Goal: Task Accomplishment & Management: Use online tool/utility

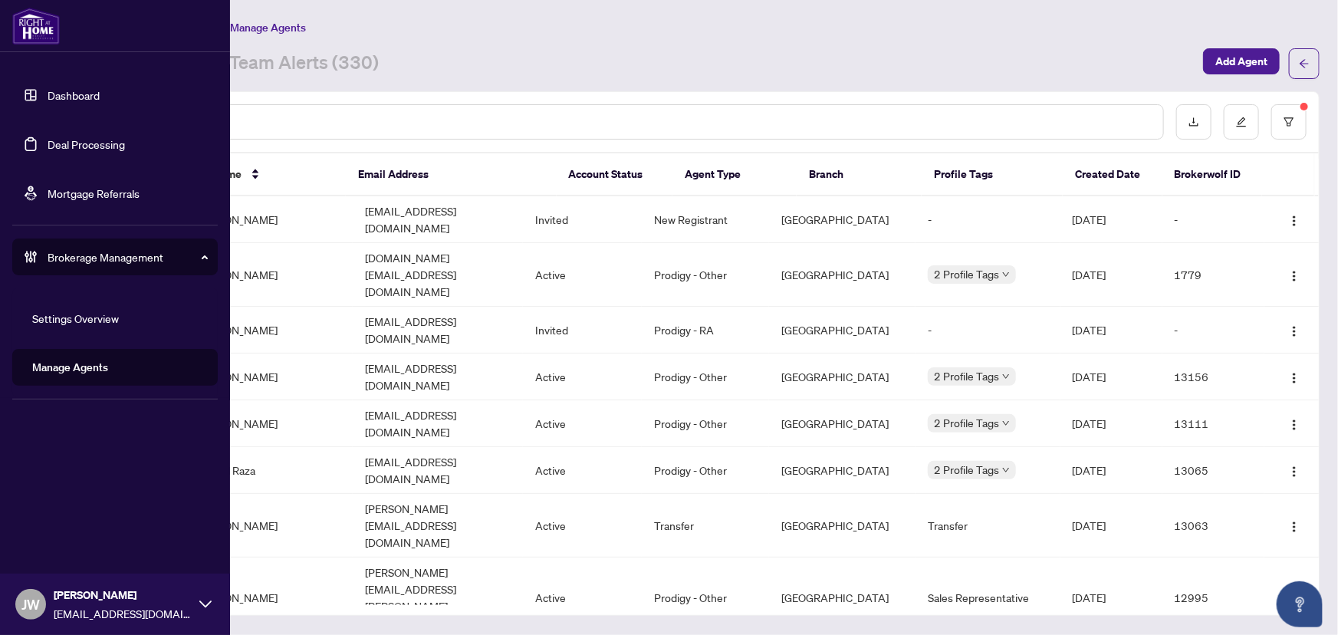
click at [66, 95] on link "Dashboard" at bounding box center [74, 95] width 52 height 14
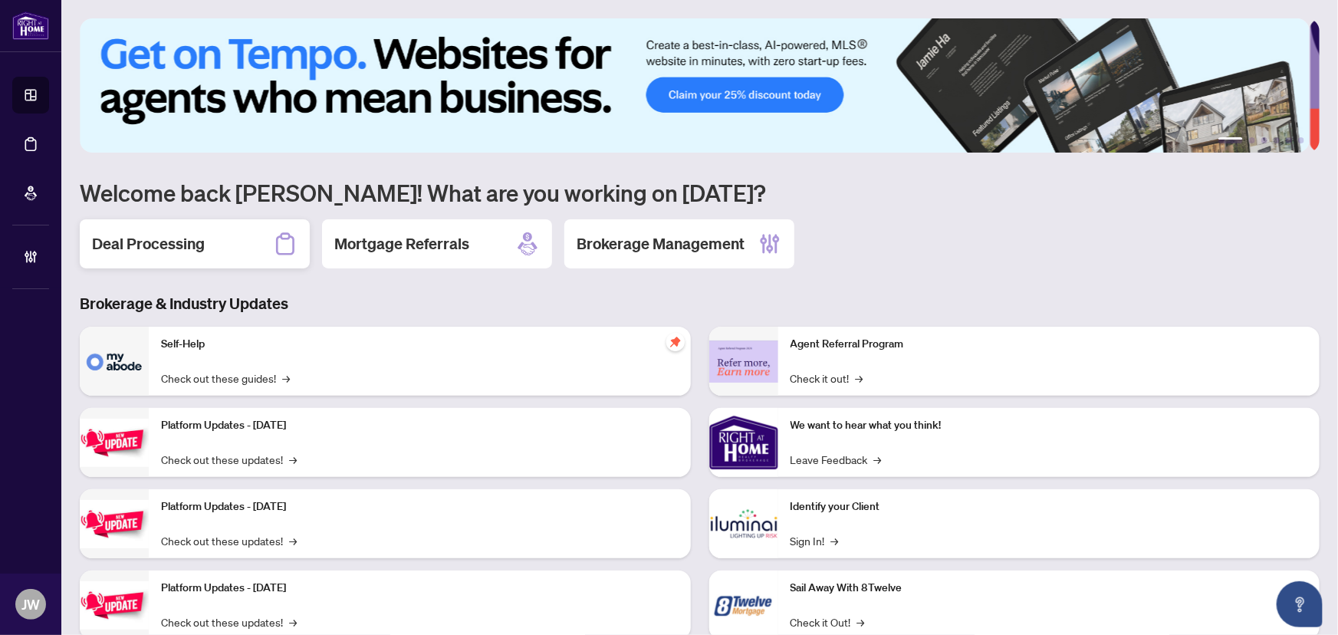
click at [222, 237] on div "Deal Processing" at bounding box center [195, 243] width 230 height 49
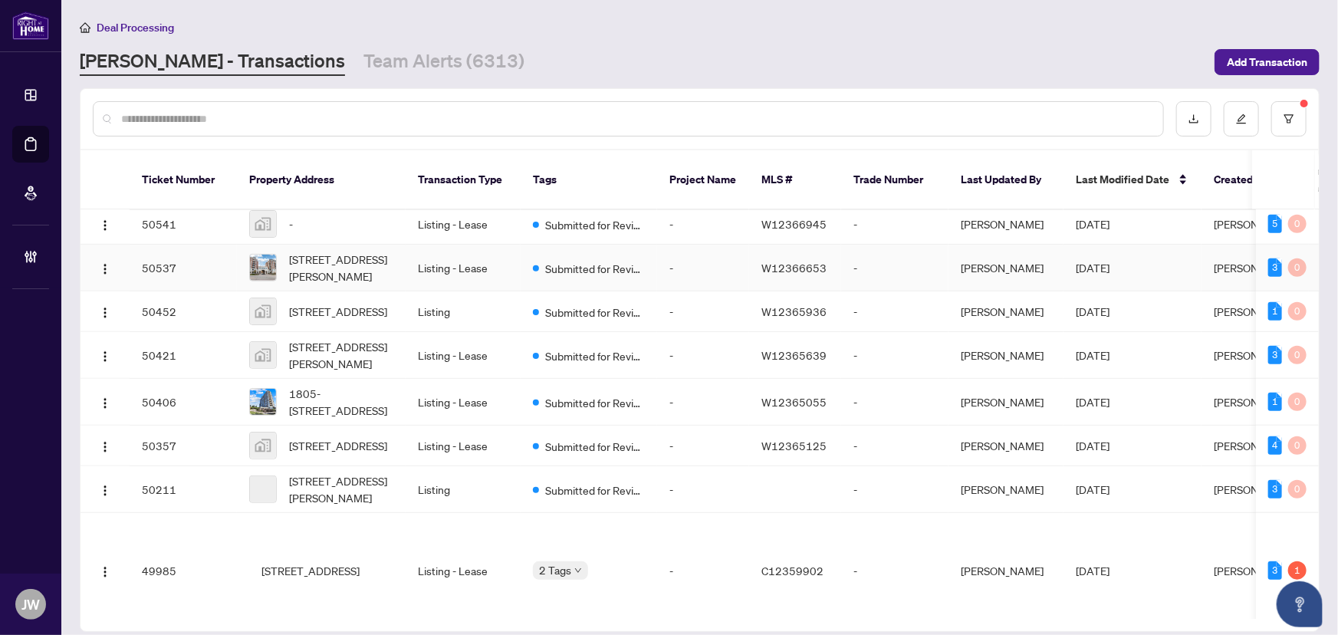
scroll to position [808, 0]
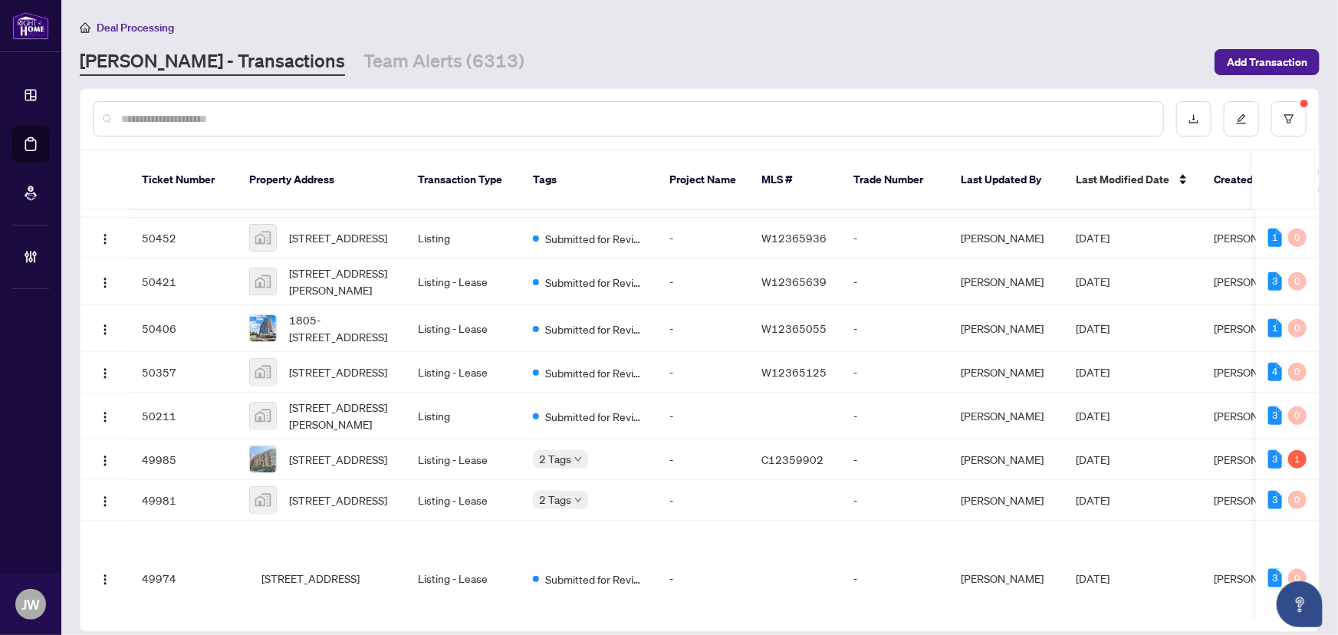
drag, startPoint x: 193, startPoint y: 108, endPoint x: 208, endPoint y: 100, distance: 16.8
click at [194, 110] on input "text" at bounding box center [636, 118] width 1030 height 17
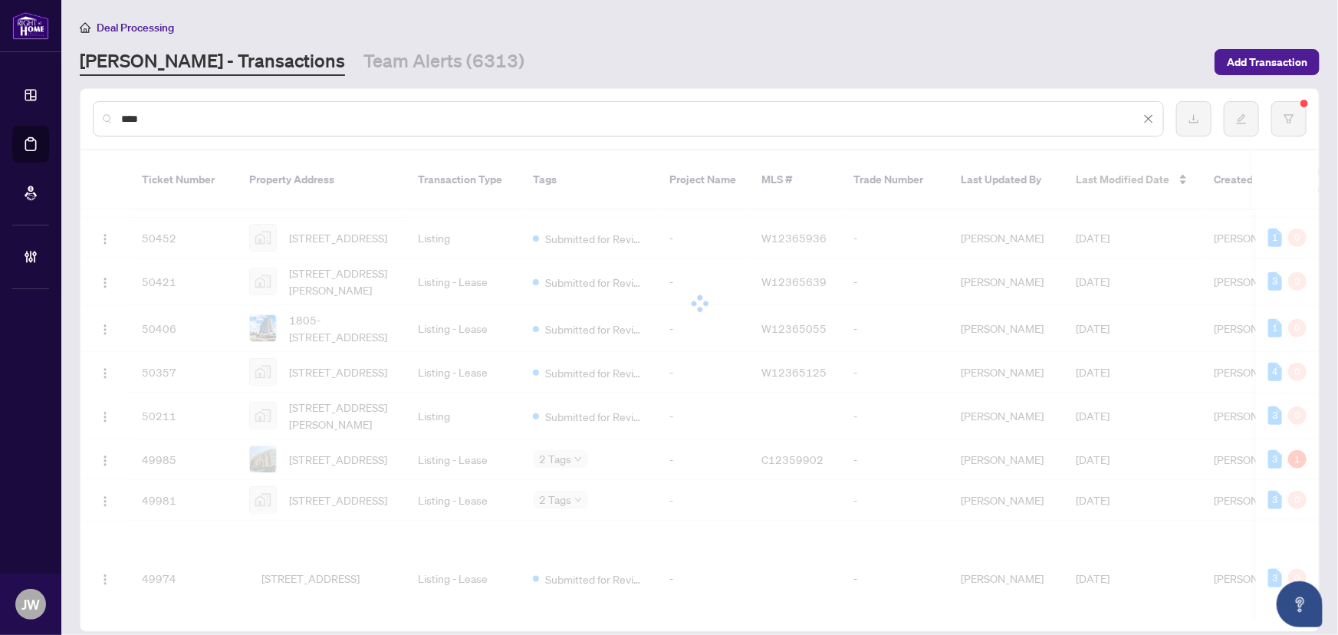
scroll to position [0, 0]
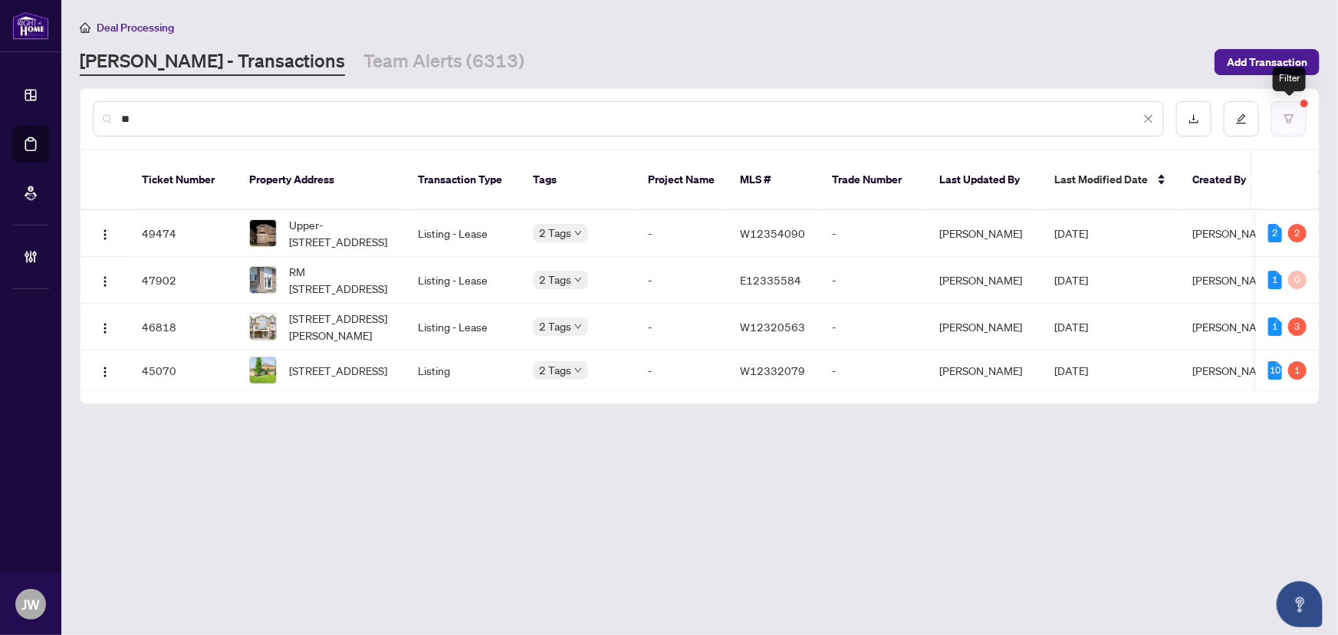
click at [1287, 116] on icon "filter" at bounding box center [1289, 118] width 9 height 8
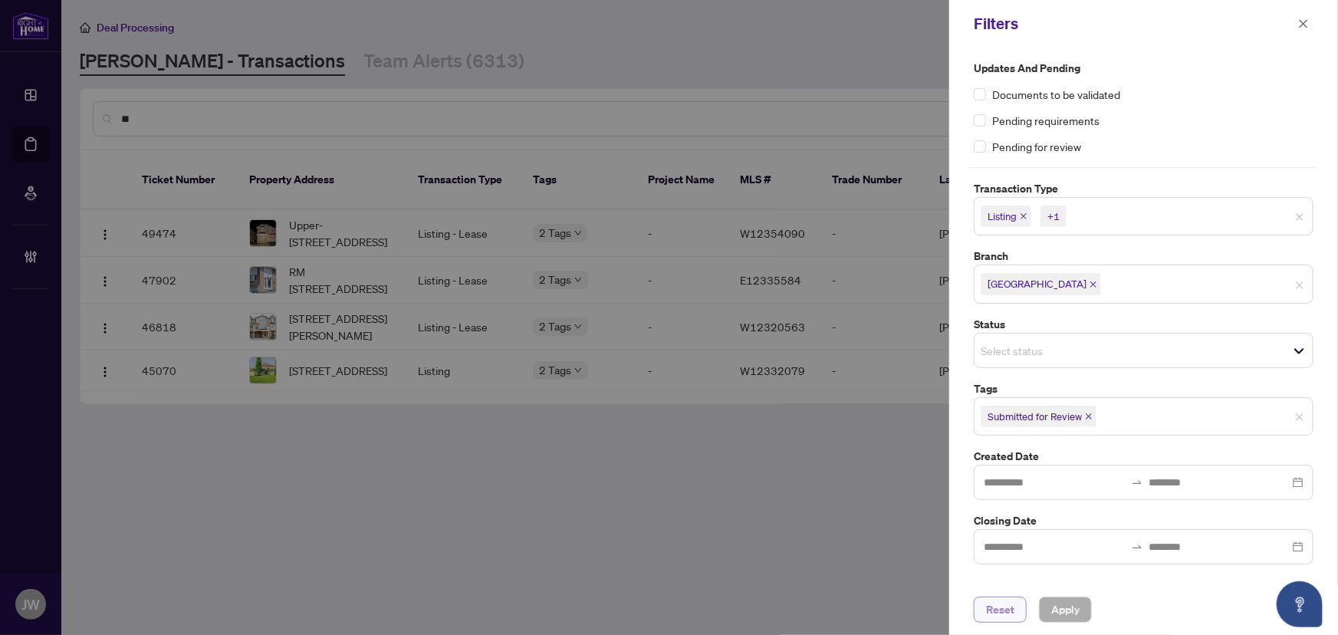
click at [981, 618] on button "Reset" at bounding box center [1000, 610] width 53 height 26
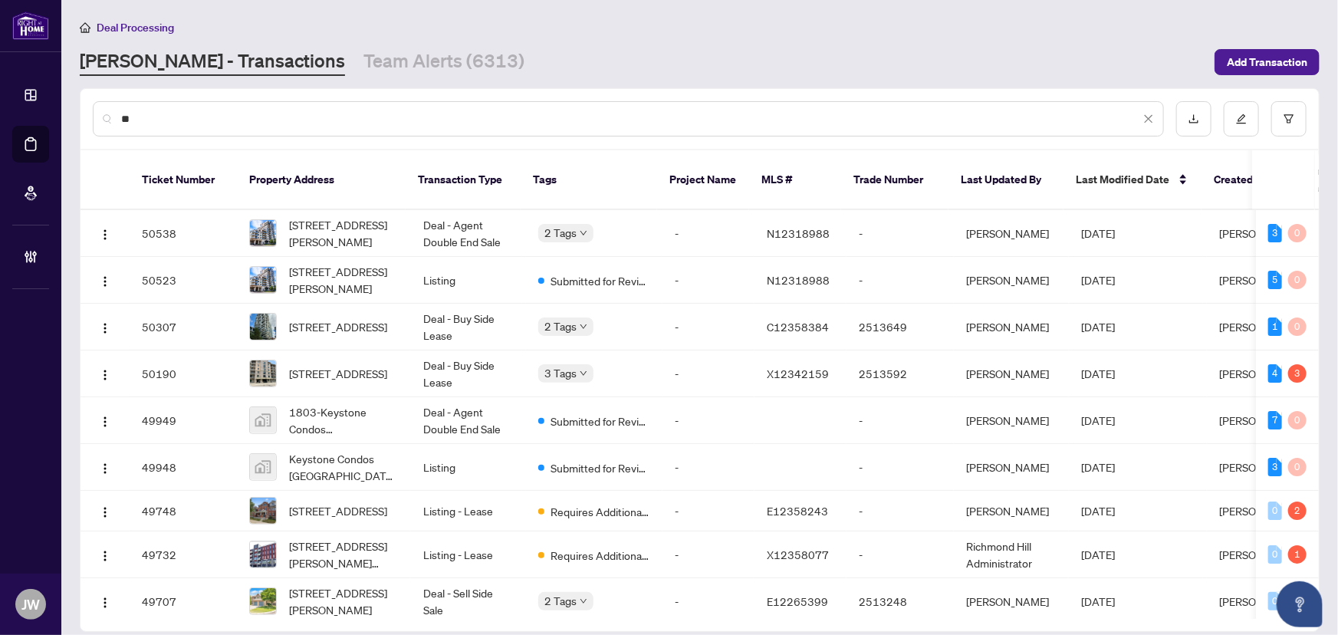
click at [265, 105] on div "**" at bounding box center [628, 118] width 1071 height 35
click at [258, 121] on input "**" at bounding box center [630, 118] width 1019 height 17
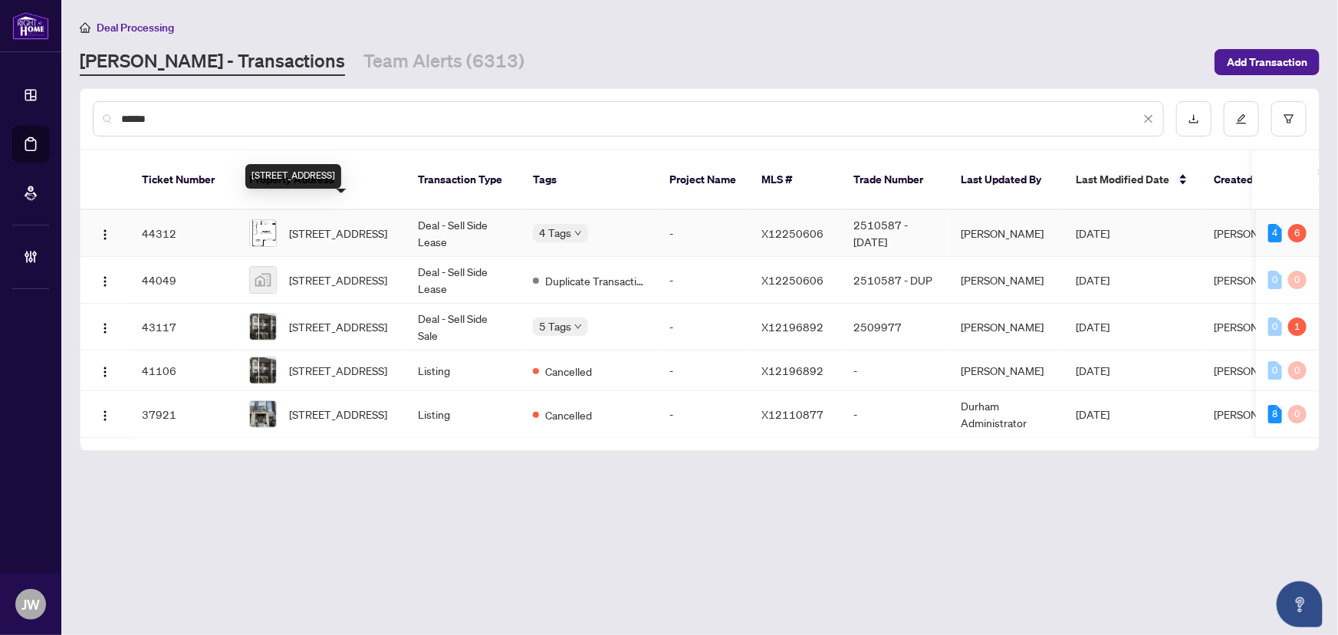
type input "******"
click at [319, 225] on span "[STREET_ADDRESS]" at bounding box center [338, 233] width 98 height 17
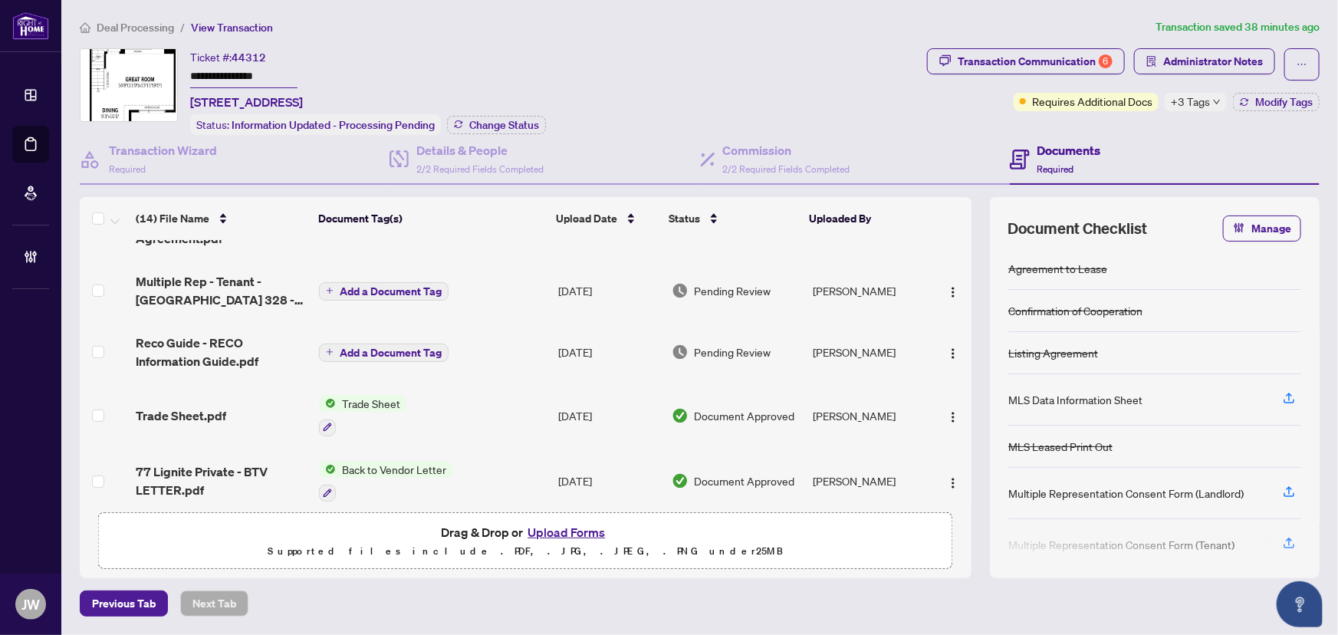
scroll to position [69, 0]
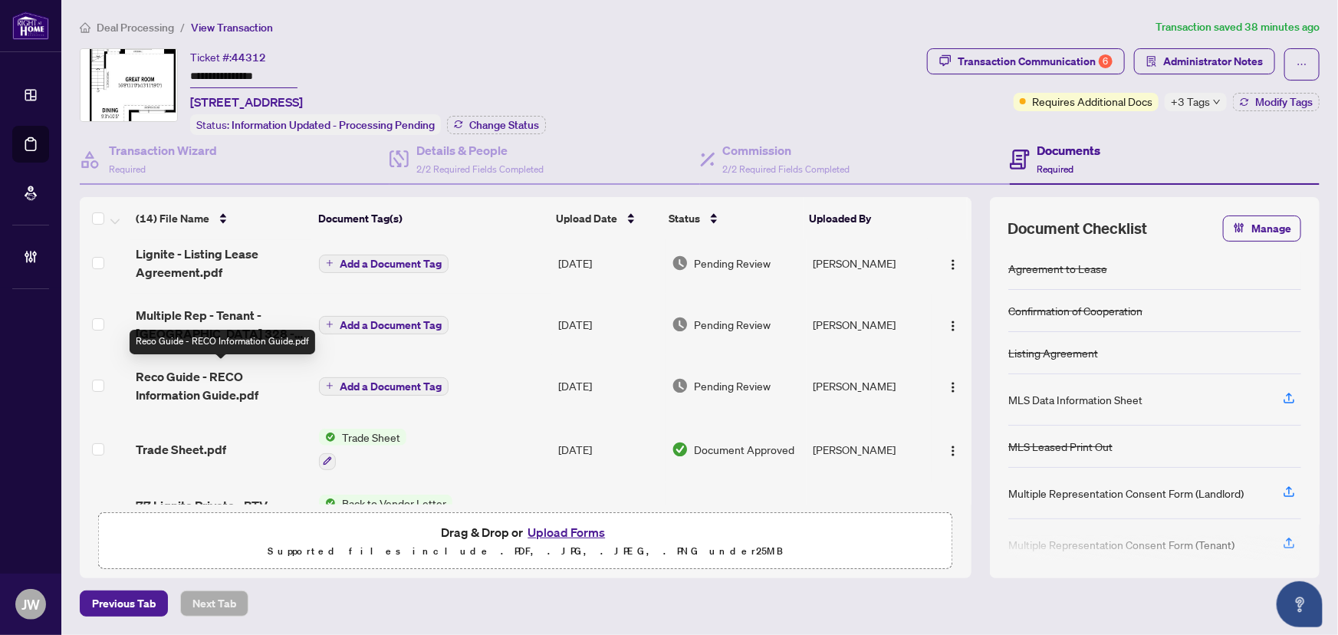
click at [215, 397] on span "Reco Guide - RECO Information Guide.pdf" at bounding box center [221, 385] width 171 height 37
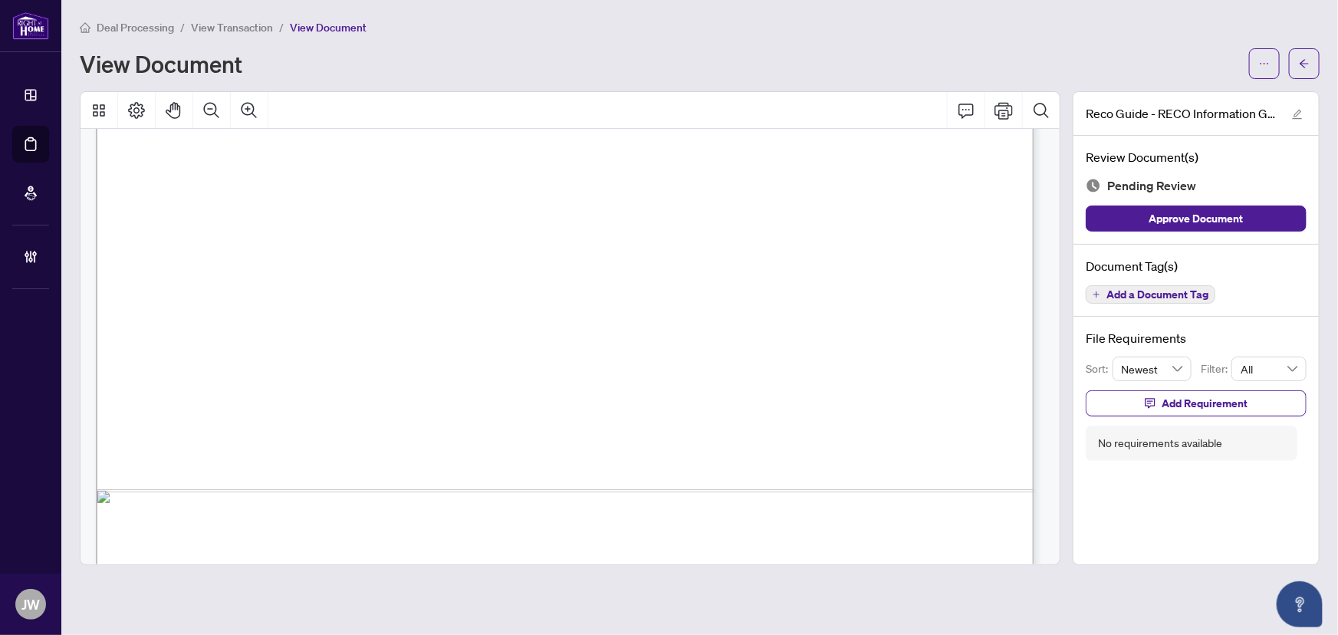
scroll to position [15111, 0]
click at [1303, 69] on span "button" at bounding box center [1304, 63] width 11 height 25
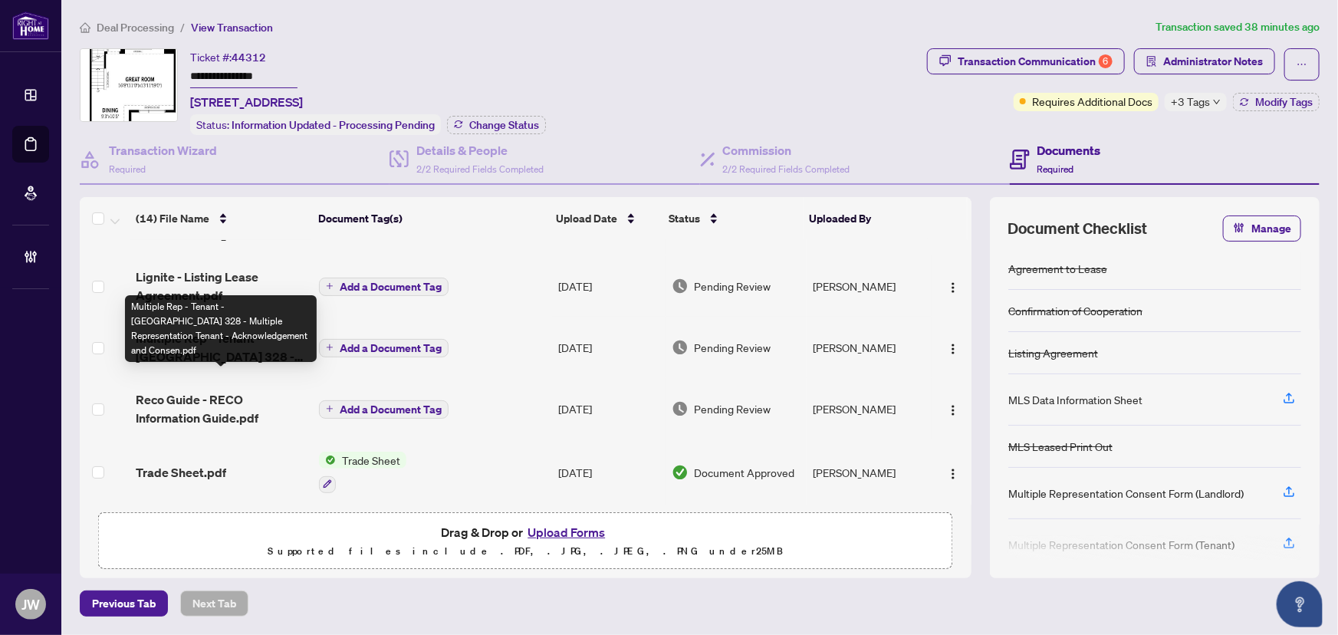
scroll to position [69, 0]
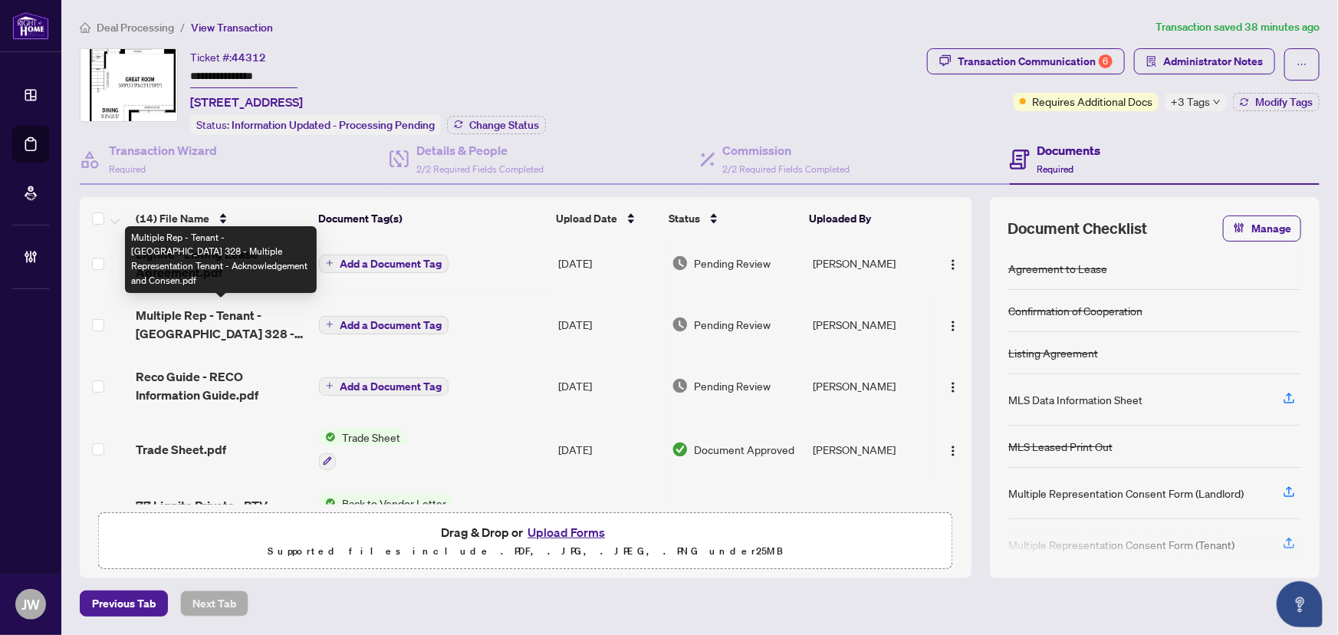
click at [202, 310] on span "Multiple Rep - Tenant - [GEOGRAPHIC_DATA] 328 - Multiple Representation Tenant …" at bounding box center [221, 324] width 171 height 37
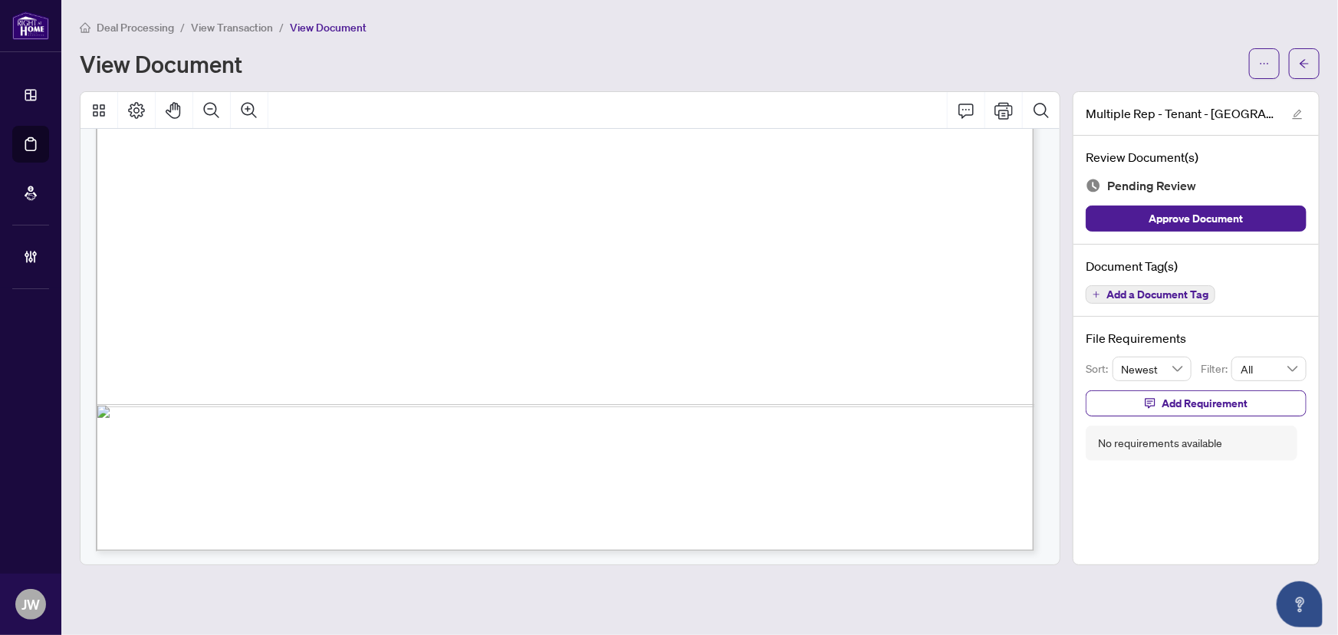
scroll to position [809, 0]
click at [1315, 64] on button "button" at bounding box center [1304, 63] width 31 height 31
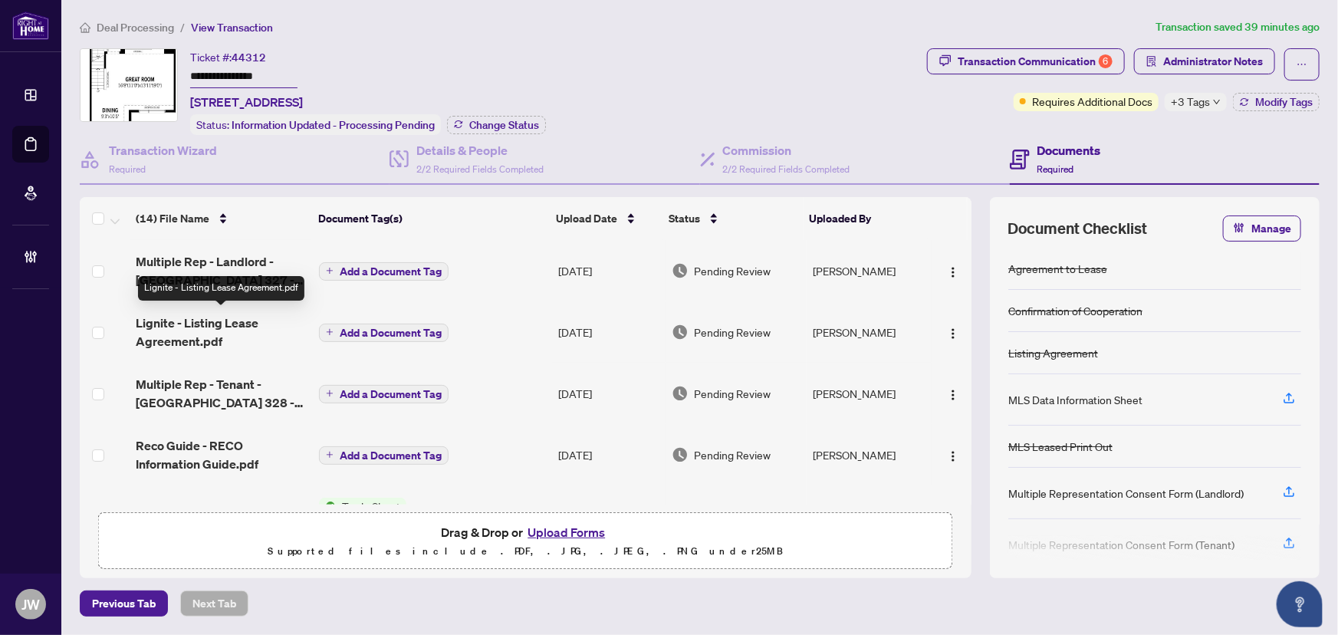
click at [170, 337] on span "Lignite - Listing Lease Agreement.pdf" at bounding box center [221, 332] width 171 height 37
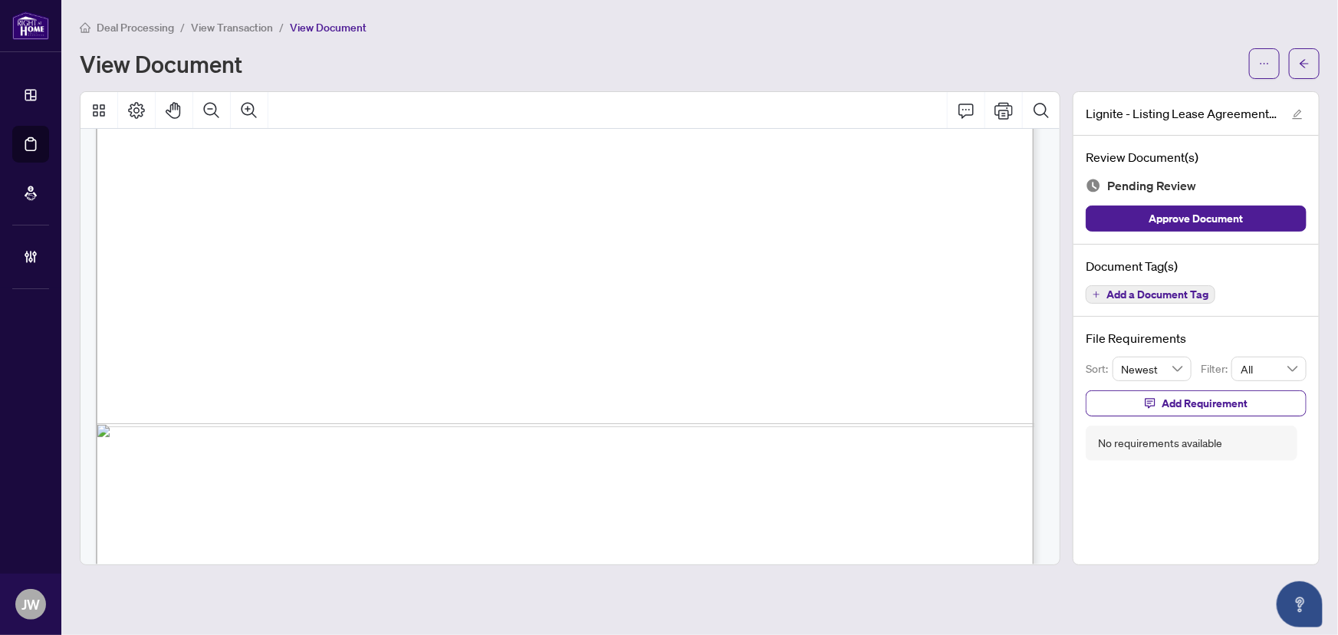
scroll to position [4545, 0]
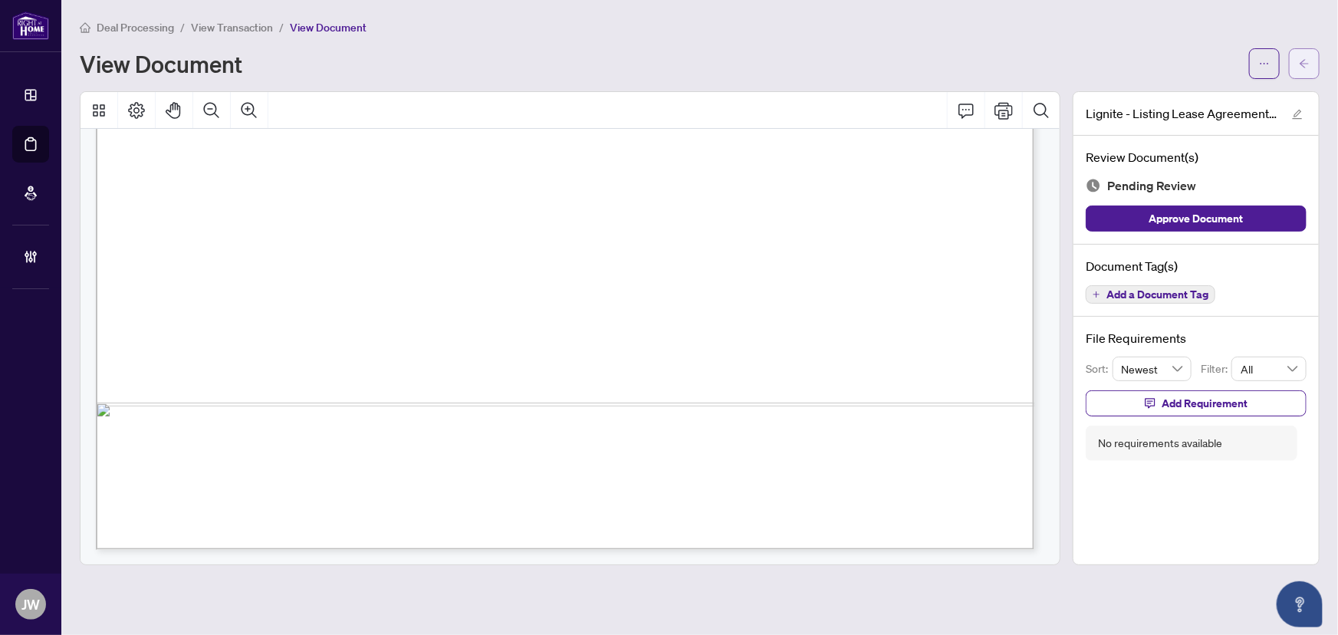
click at [1304, 60] on icon "arrow-left" at bounding box center [1304, 63] width 9 height 8
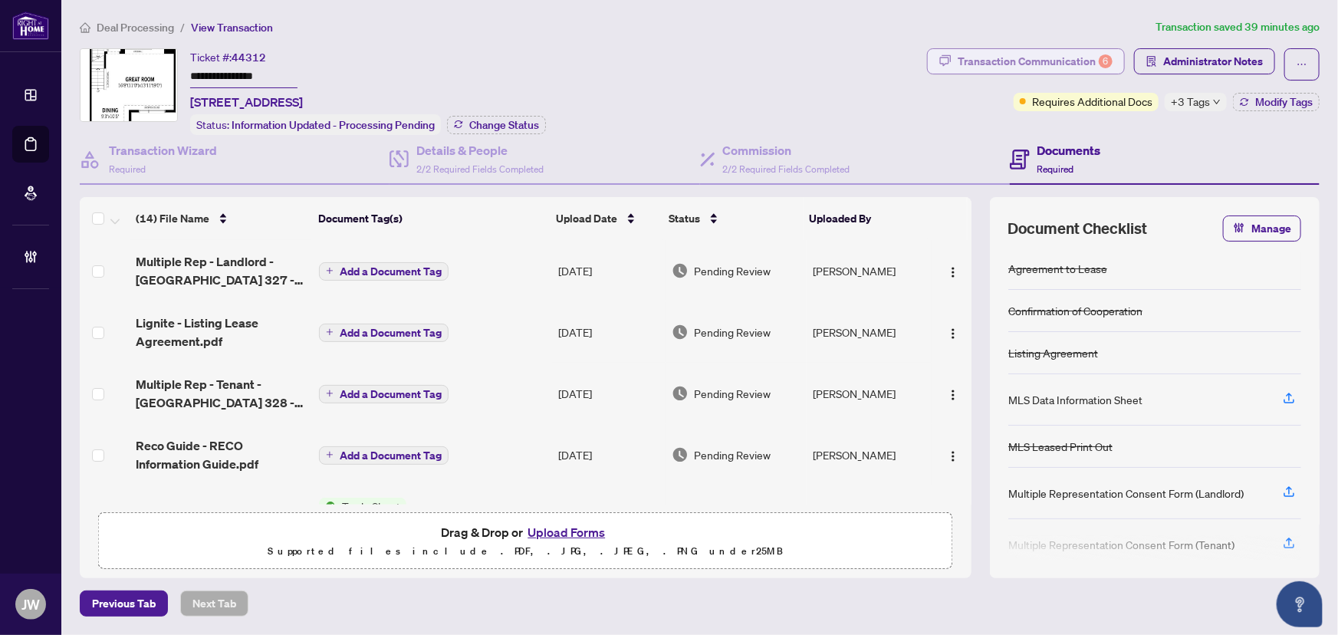
click at [996, 50] on div "Transaction Communication 6" at bounding box center [1035, 61] width 155 height 25
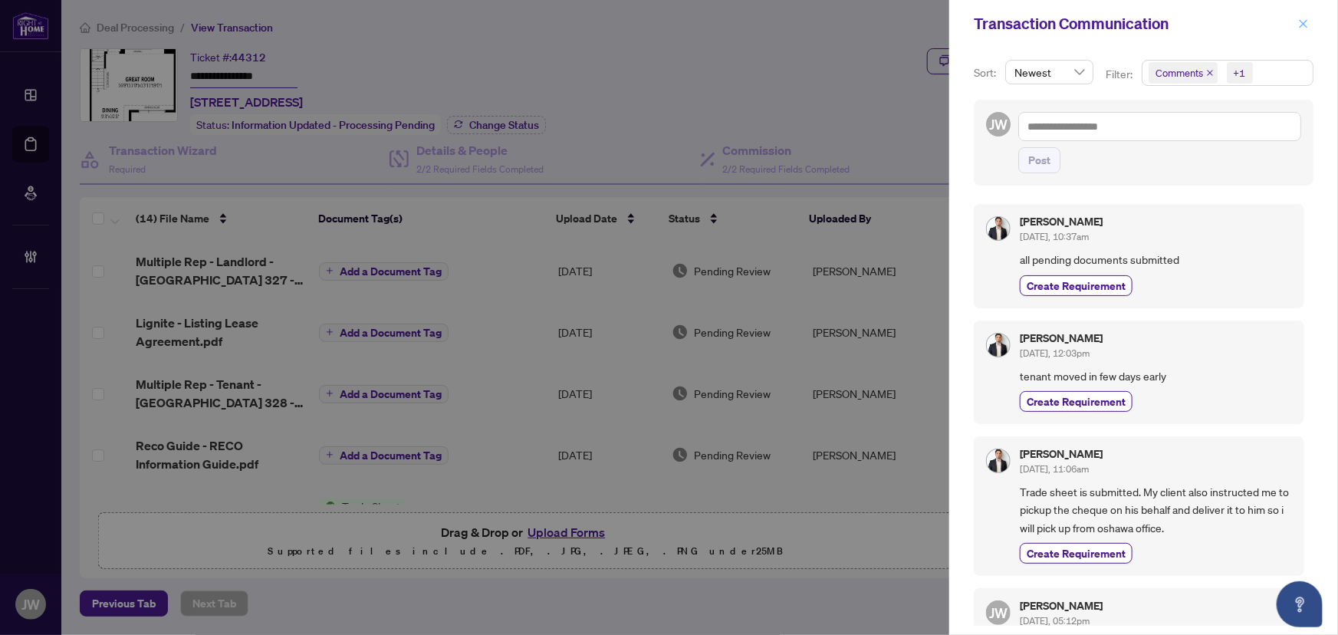
click at [1305, 15] on span "button" at bounding box center [1303, 24] width 11 height 25
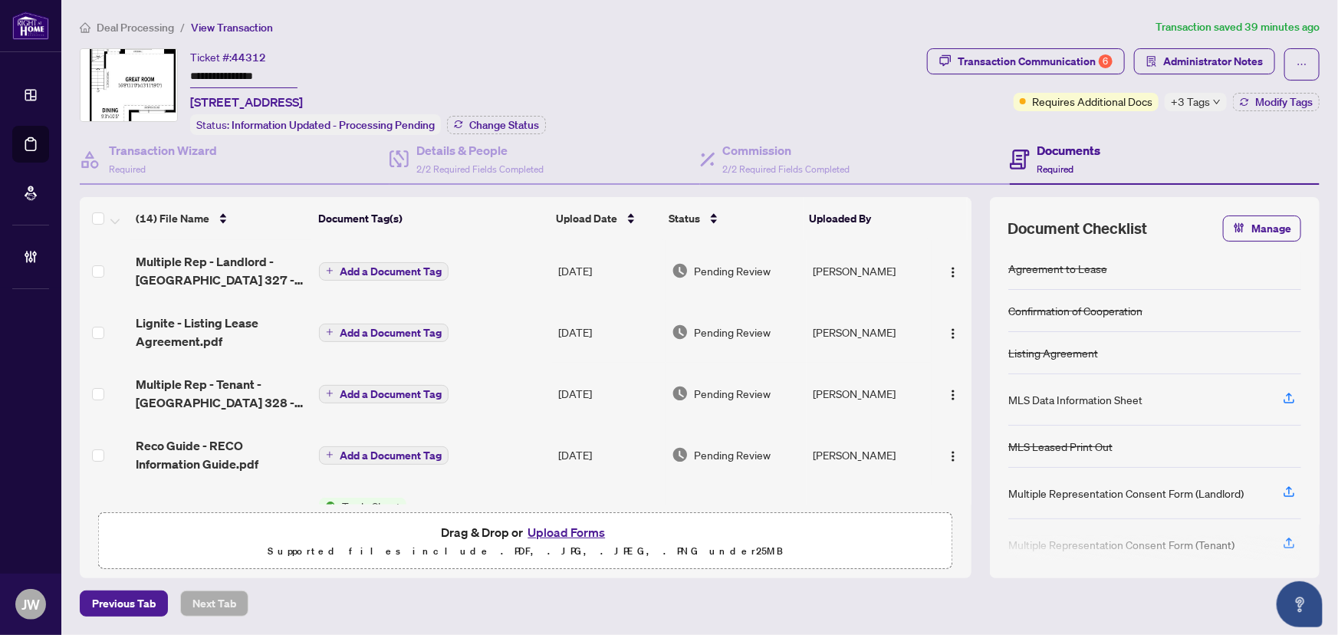
click at [153, 25] on span "Deal Processing" at bounding box center [135, 28] width 77 height 14
